Goal: Browse casually: Explore the website without a specific task or goal

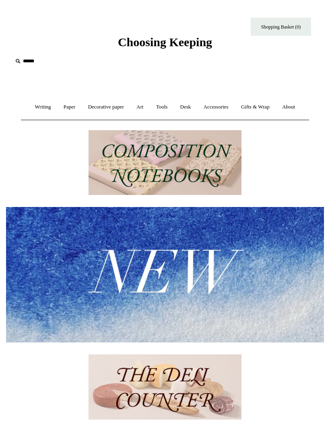
click at [39, 104] on link "Writing +" at bounding box center [42, 107] width 27 height 21
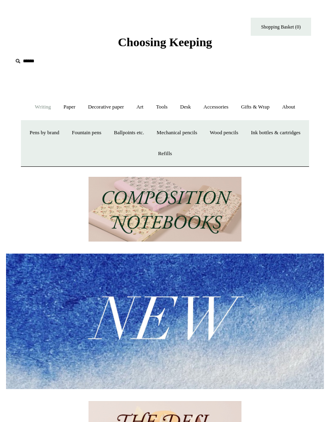
click at [65, 132] on link "Pens by brand +" at bounding box center [44, 132] width 41 height 21
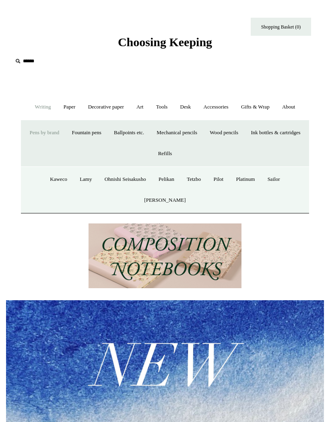
click at [150, 131] on link "Ballpoints etc. +" at bounding box center [128, 132] width 41 height 21
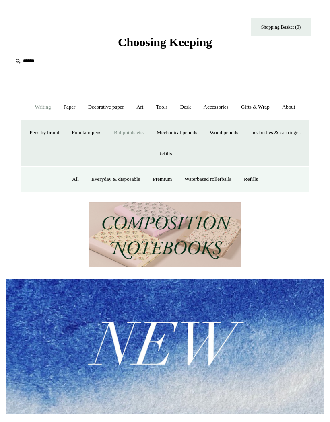
click at [213, 177] on link "Waterbased rollerballs" at bounding box center [208, 179] width 58 height 21
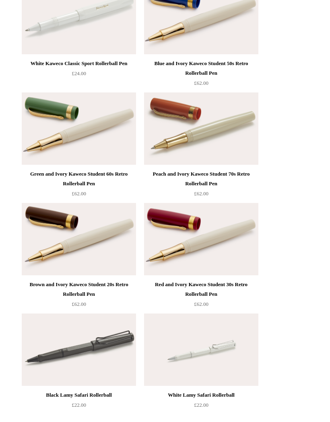
scroll to position [1126, 0]
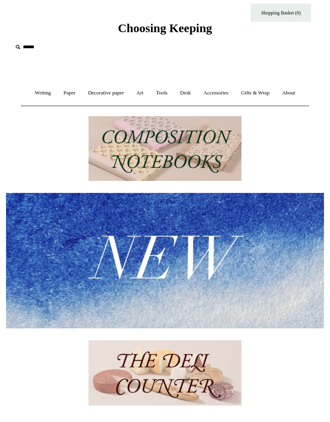
click at [67, 90] on link "Paper +" at bounding box center [69, 92] width 23 height 21
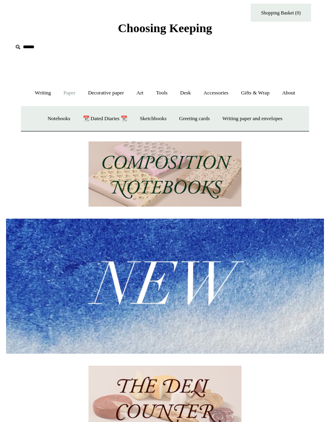
click at [54, 115] on link "Notebooks +" at bounding box center [59, 118] width 34 height 21
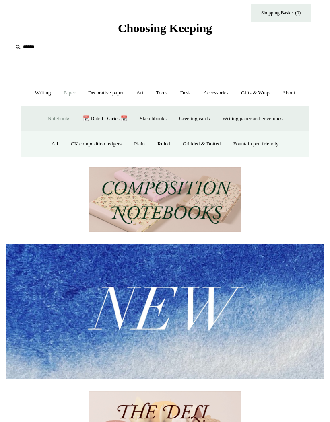
click at [204, 140] on link "Gridded & Dotted" at bounding box center [201, 144] width 49 height 21
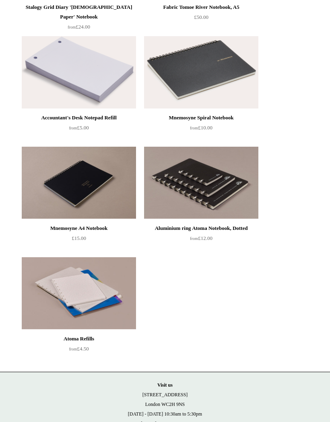
scroll to position [535, 0]
click at [91, 285] on img at bounding box center [79, 293] width 114 height 72
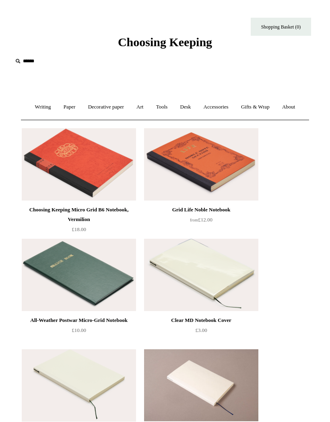
click at [111, 104] on link "Decorative paper +" at bounding box center [105, 107] width 47 height 21
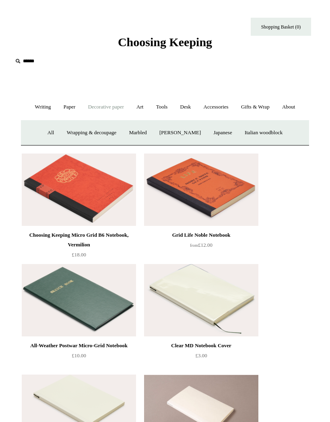
click at [137, 133] on link "Marbled" at bounding box center [138, 132] width 29 height 21
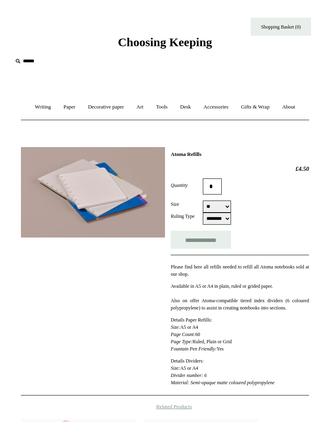
select select "********"
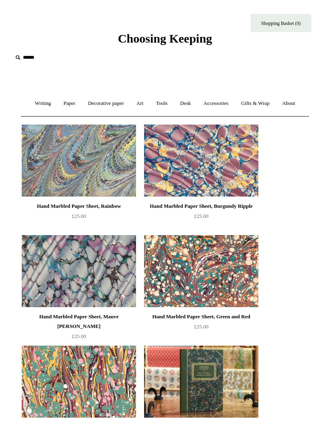
scroll to position [4, 0]
click at [115, 103] on link "Decorative paper +" at bounding box center [105, 103] width 47 height 21
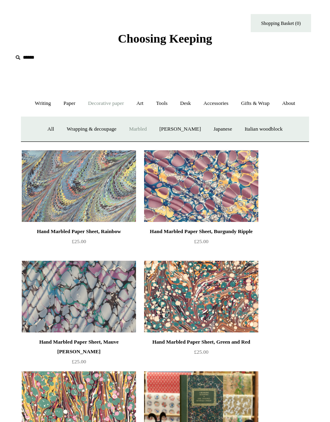
click at [188, 128] on link "[PERSON_NAME]" at bounding box center [180, 129] width 53 height 21
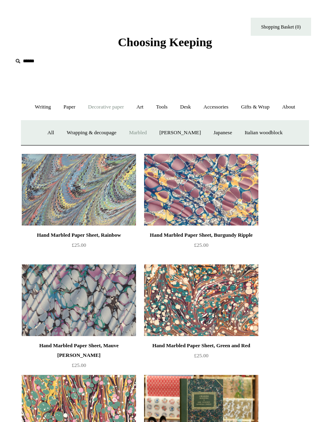
scroll to position [39, 0]
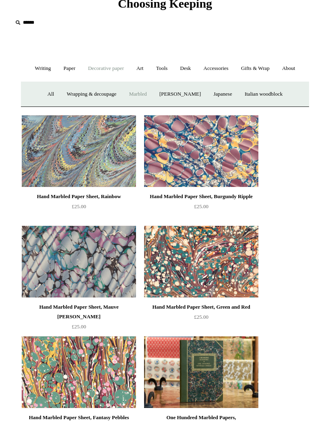
click at [225, 90] on link "Japanese" at bounding box center [223, 94] width 30 height 21
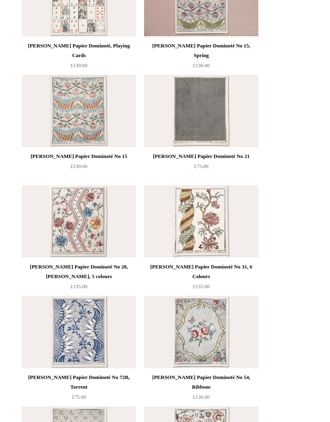
scroll to position [496, 0]
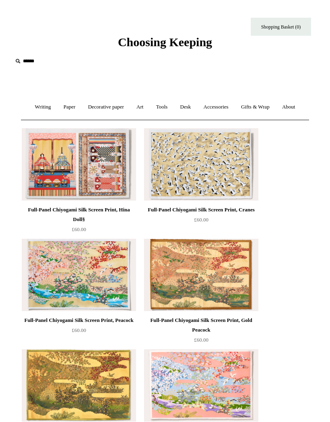
click at [112, 109] on link "Decorative paper +" at bounding box center [105, 107] width 47 height 21
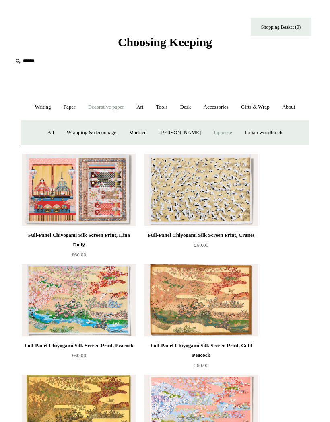
click at [280, 132] on link "Italian woodblock" at bounding box center [263, 132] width 49 height 21
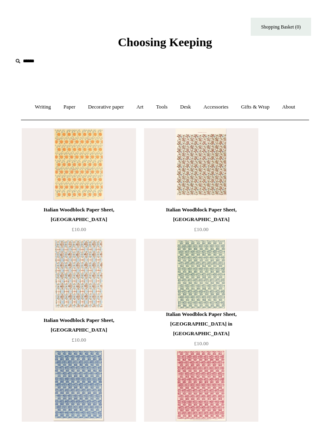
click at [188, 103] on link "Desk +" at bounding box center [186, 107] width 22 height 21
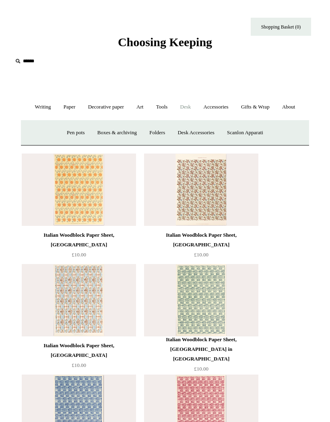
click at [69, 128] on link "Pen pots" at bounding box center [75, 132] width 29 height 21
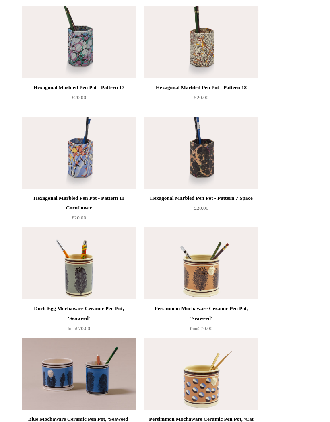
scroll to position [454, 0]
click at [206, 145] on img at bounding box center [201, 153] width 114 height 72
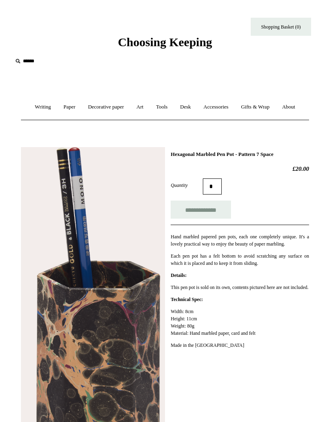
click at [189, 101] on link "Desk +" at bounding box center [186, 107] width 22 height 21
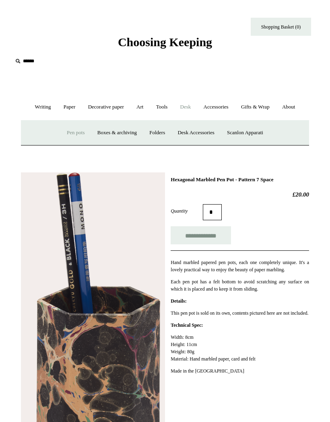
click at [117, 130] on link "Boxes & archiving" at bounding box center [117, 132] width 51 height 21
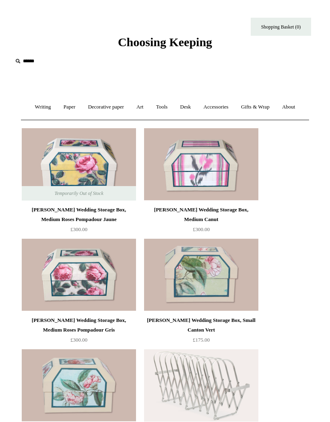
click at [183, 106] on link "Desk +" at bounding box center [186, 107] width 22 height 21
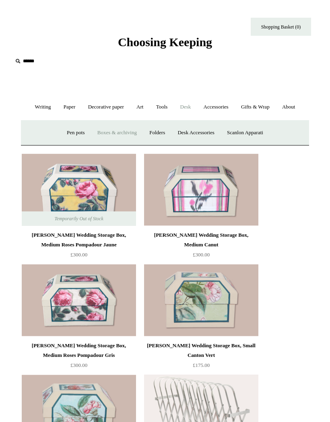
click at [161, 132] on link "Folders" at bounding box center [157, 132] width 27 height 21
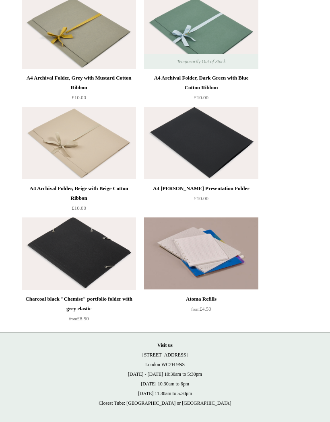
scroll to position [132, 0]
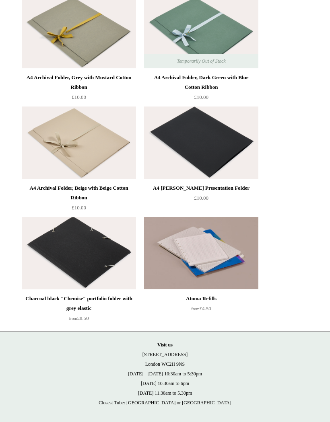
click at [91, 259] on img at bounding box center [79, 253] width 114 height 72
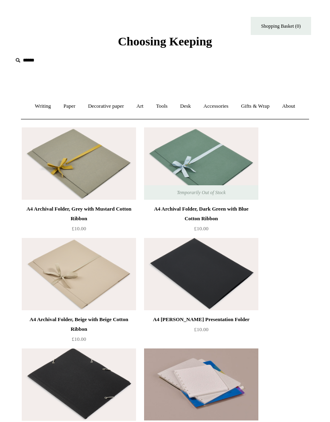
scroll to position [0, 0]
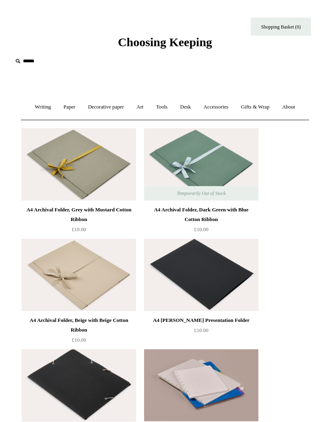
click at [187, 107] on link "Desk +" at bounding box center [186, 107] width 22 height 21
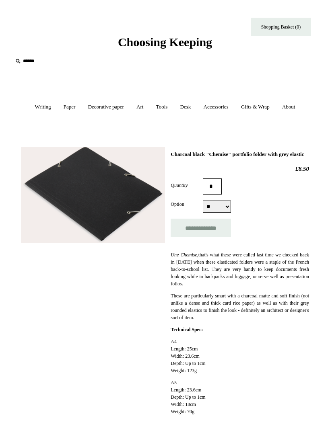
click at [111, 184] on img at bounding box center [93, 195] width 144 height 96
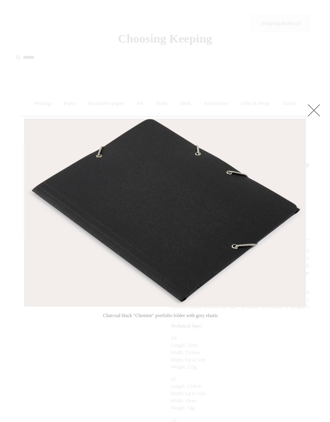
scroll to position [2, 0]
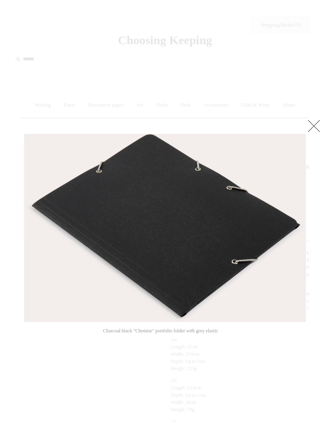
click at [315, 126] on link at bounding box center [314, 126] width 16 height 16
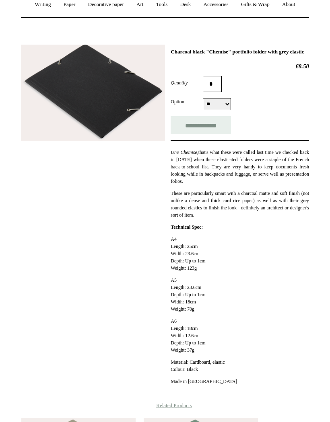
scroll to position [93, 0]
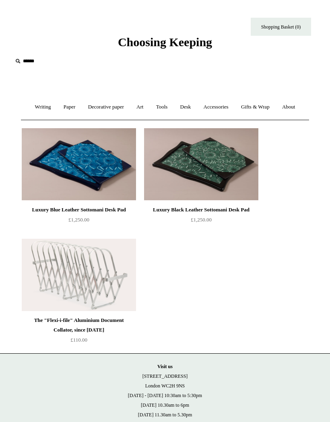
click at [163, 103] on link "Tools +" at bounding box center [161, 107] width 23 height 21
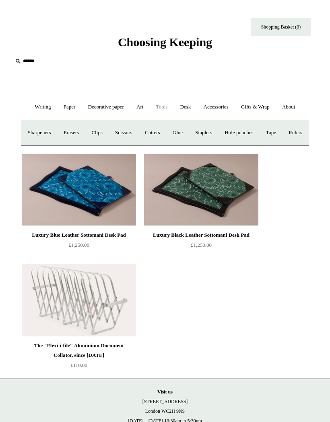
click at [259, 133] on link "Hole punches" at bounding box center [239, 132] width 40 height 21
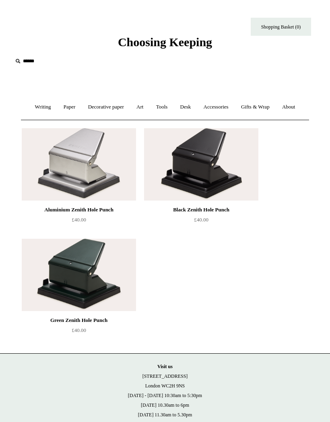
click at [228, 105] on link "Accessories +" at bounding box center [216, 107] width 36 height 21
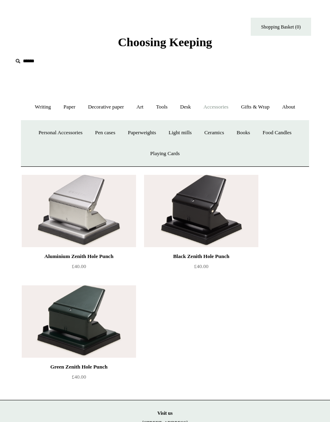
click at [287, 131] on link "Food Candles" at bounding box center [277, 132] width 40 height 21
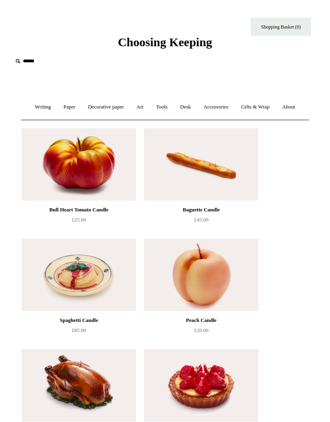
click at [224, 107] on link "Accessories +" at bounding box center [216, 107] width 36 height 21
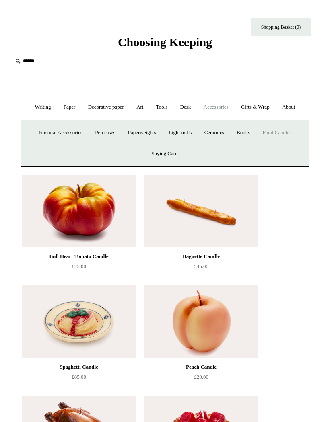
click at [248, 130] on link "Books" at bounding box center [243, 132] width 25 height 21
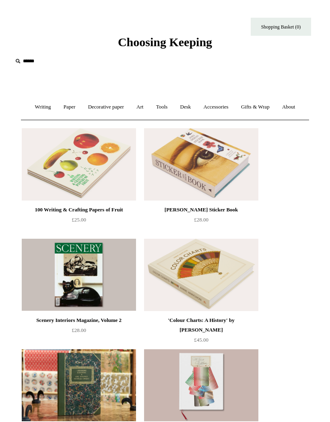
click at [219, 104] on link "Accessories +" at bounding box center [216, 107] width 36 height 21
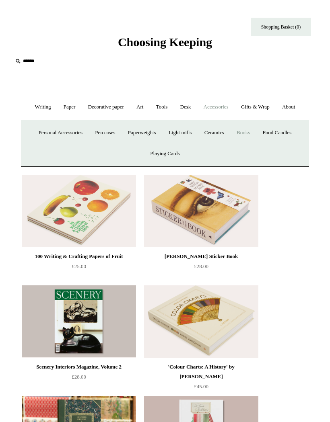
click at [220, 131] on link "Ceramics +" at bounding box center [214, 132] width 31 height 21
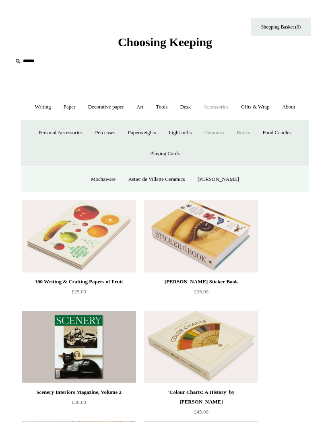
click at [180, 131] on link "Light mills" at bounding box center [180, 132] width 34 height 21
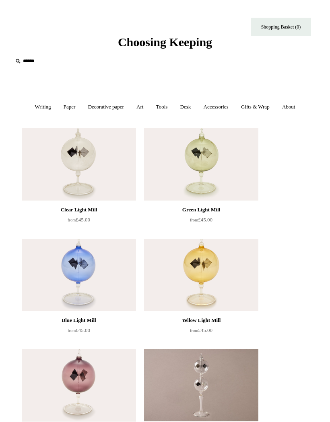
click at [226, 108] on link "Accessories +" at bounding box center [216, 107] width 36 height 21
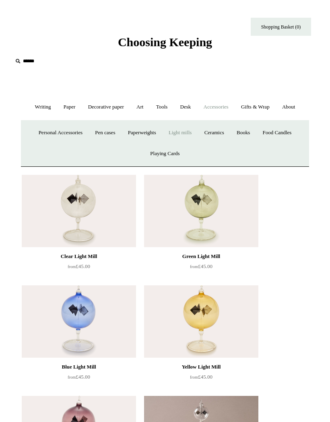
click at [144, 130] on link "Paperweights +" at bounding box center [141, 132] width 39 height 21
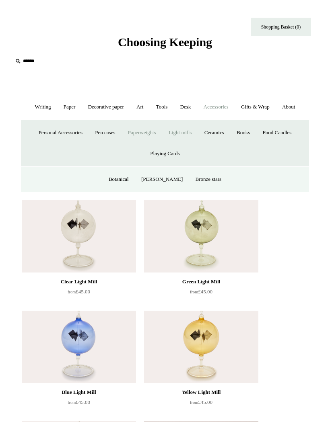
click at [145, 133] on link "Paperweights -" at bounding box center [141, 132] width 39 height 21
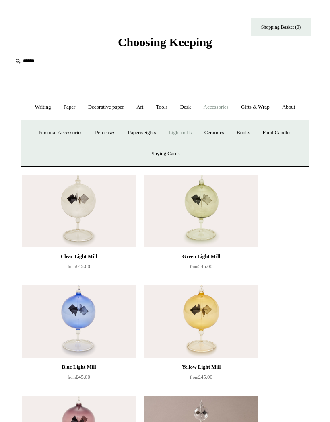
click at [148, 132] on link "Paperweights +" at bounding box center [141, 132] width 39 height 21
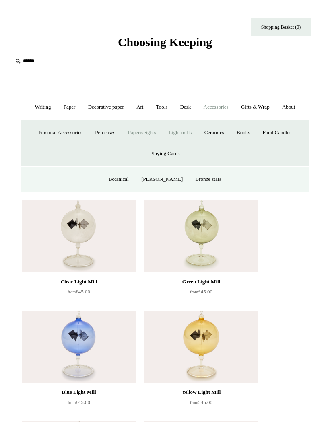
click at [126, 177] on link "Botanical" at bounding box center [118, 179] width 31 height 21
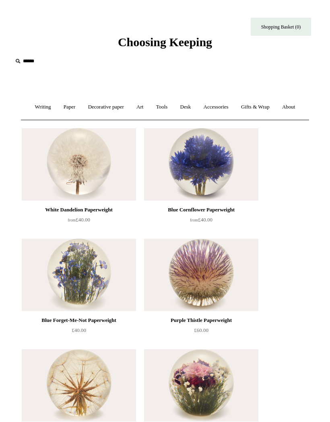
click at [222, 107] on link "Accessories +" at bounding box center [216, 107] width 36 height 21
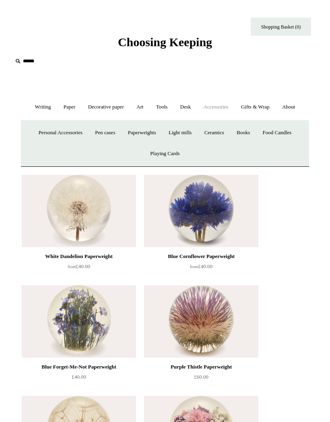
click at [145, 129] on link "Paperweights +" at bounding box center [141, 132] width 39 height 21
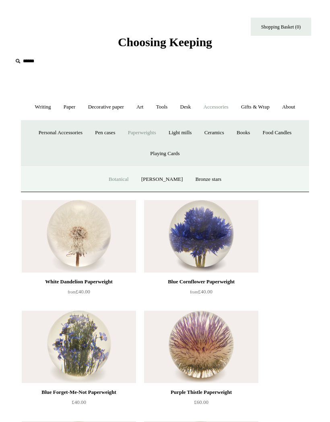
click at [167, 175] on link "[PERSON_NAME]" at bounding box center [162, 179] width 53 height 21
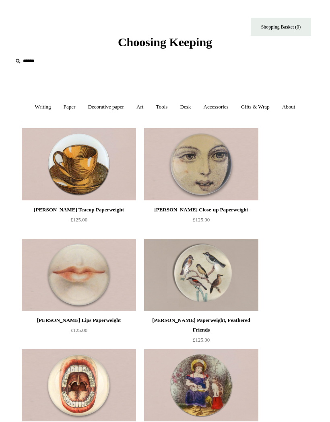
click at [219, 108] on link "Accessories +" at bounding box center [216, 107] width 36 height 21
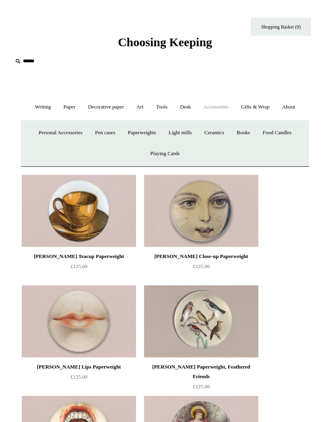
click at [168, 151] on link "Playing Cards" at bounding box center [164, 153] width 41 height 21
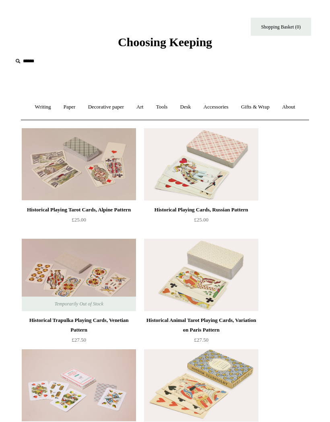
click at [225, 108] on link "Accessories +" at bounding box center [216, 107] width 36 height 21
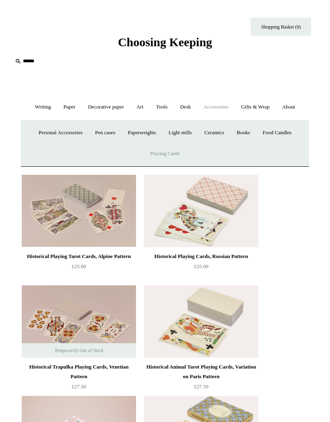
click at [104, 128] on link "Pen cases" at bounding box center [104, 132] width 31 height 21
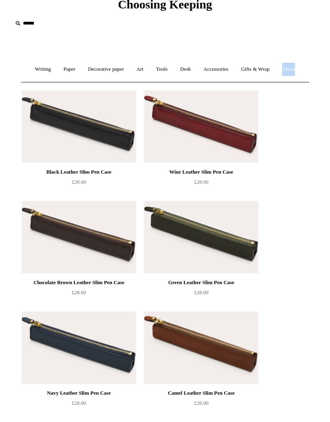
scroll to position [38, 0]
click at [66, 63] on link "Paper +" at bounding box center [69, 69] width 23 height 21
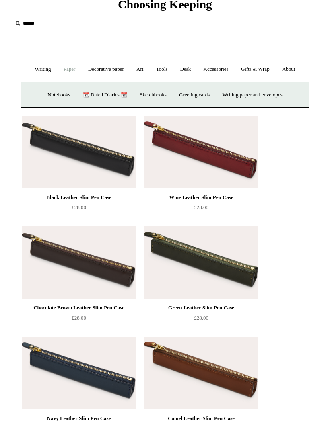
click at [198, 94] on link "Greeting cards +" at bounding box center [194, 94] width 42 height 21
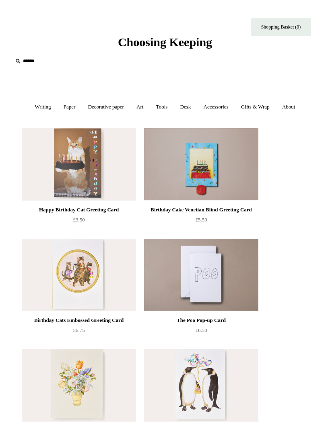
click at [73, 102] on link "Paper +" at bounding box center [69, 107] width 23 height 21
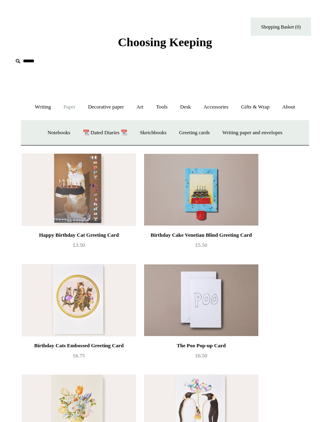
click at [202, 128] on link "Greeting cards +" at bounding box center [194, 132] width 42 height 21
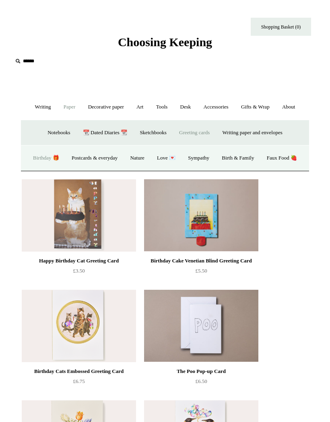
click at [150, 153] on link "Nature" at bounding box center [136, 158] width 25 height 21
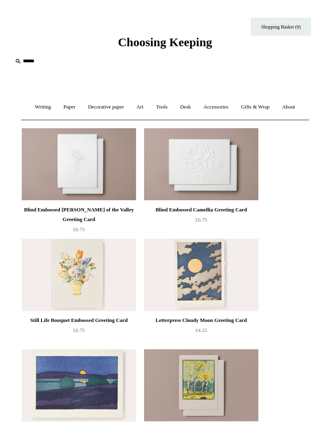
click at [64, 105] on link "Paper +" at bounding box center [69, 107] width 23 height 21
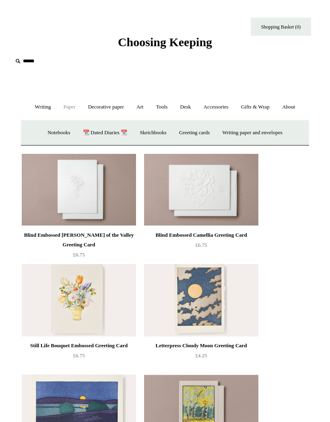
click at [279, 132] on link "Writing paper and envelopes +" at bounding box center [252, 132] width 71 height 21
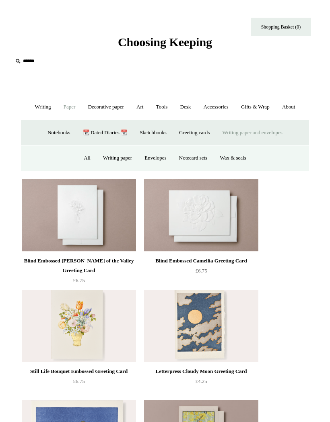
click at [195, 156] on link "Notecard sets" at bounding box center [192, 158] width 39 height 21
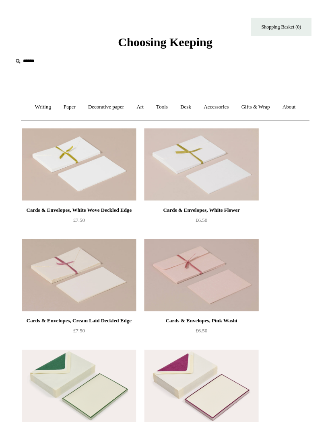
click at [65, 104] on link "Paper +" at bounding box center [69, 107] width 23 height 21
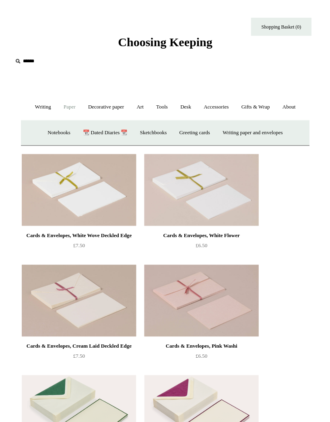
click at [106, 130] on link "📆 Dated Diaries 📆" at bounding box center [105, 132] width 56 height 21
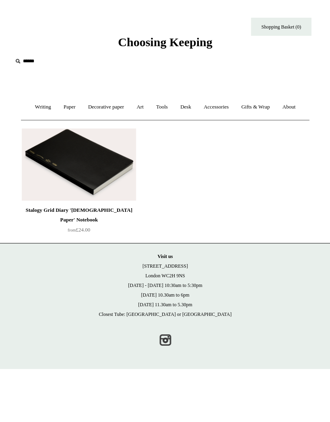
click at [142, 105] on link "Art +" at bounding box center [140, 107] width 18 height 21
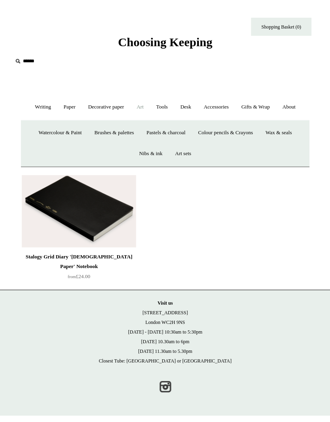
click at [62, 134] on link "Watercolour & Paint" at bounding box center [60, 132] width 54 height 21
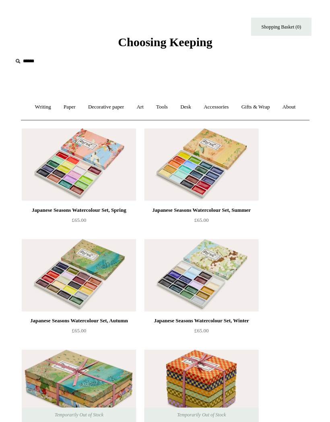
click at [141, 105] on link "Art +" at bounding box center [140, 107] width 18 height 21
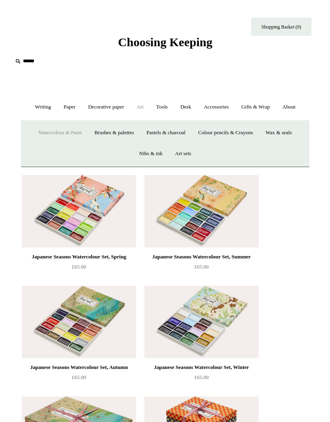
click at [120, 130] on link "Brushes & palettes" at bounding box center [114, 132] width 51 height 21
click at [240, 131] on link "Colour pencils & Crayons" at bounding box center [225, 132] width 66 height 21
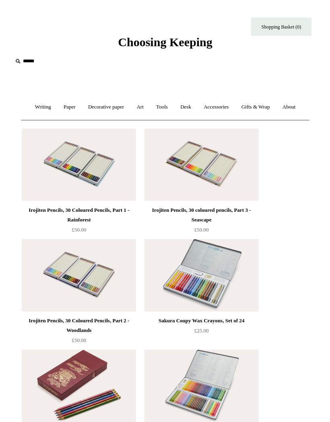
click at [140, 104] on link "Art +" at bounding box center [140, 107] width 18 height 21
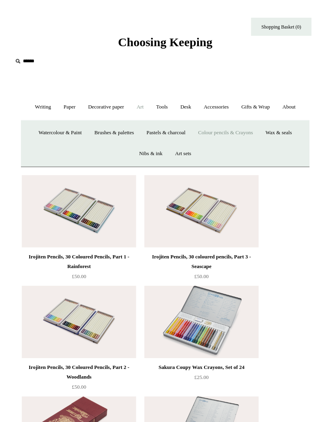
click at [183, 148] on link "Art sets" at bounding box center [182, 153] width 27 height 21
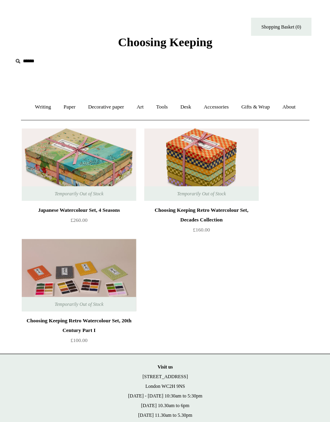
click at [183, 41] on span "Choosing Keeping" at bounding box center [165, 41] width 94 height 13
